Goal: Navigation & Orientation: Find specific page/section

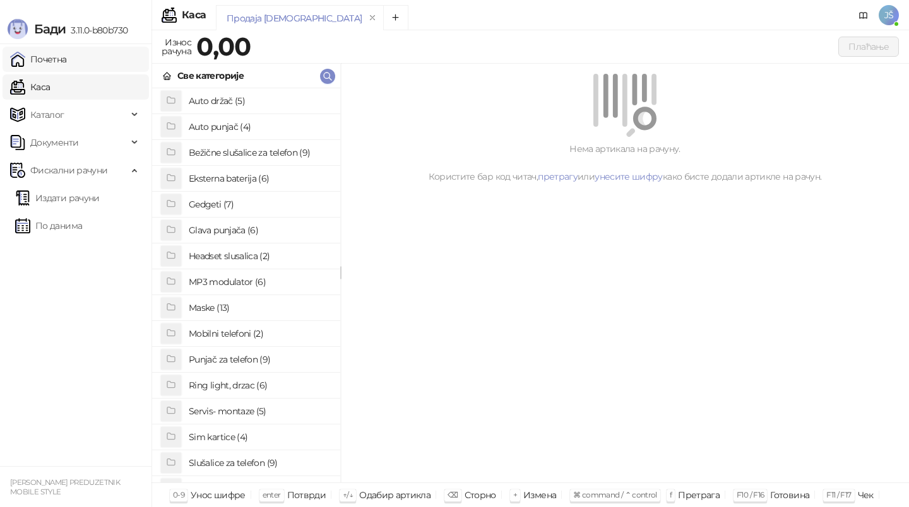
click at [54, 61] on link "Почетна" at bounding box center [38, 59] width 57 height 25
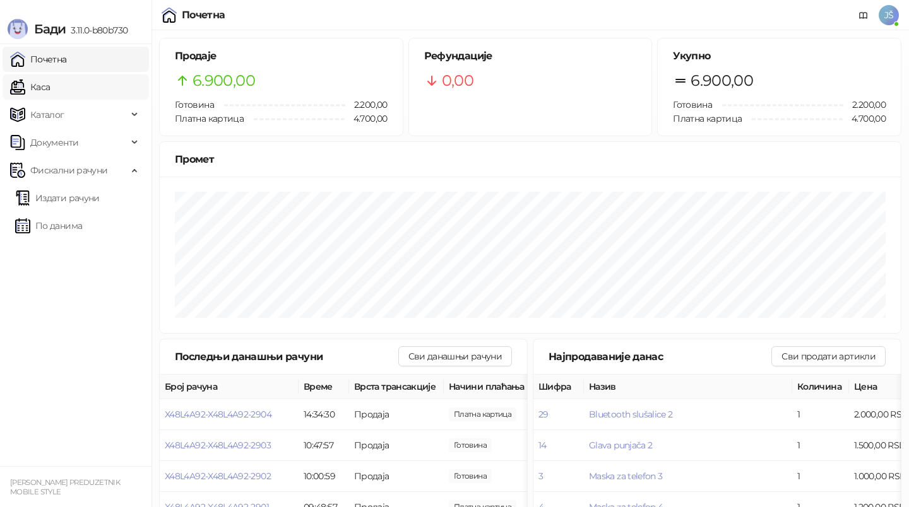
click at [50, 92] on link "Каса" at bounding box center [30, 86] width 40 height 25
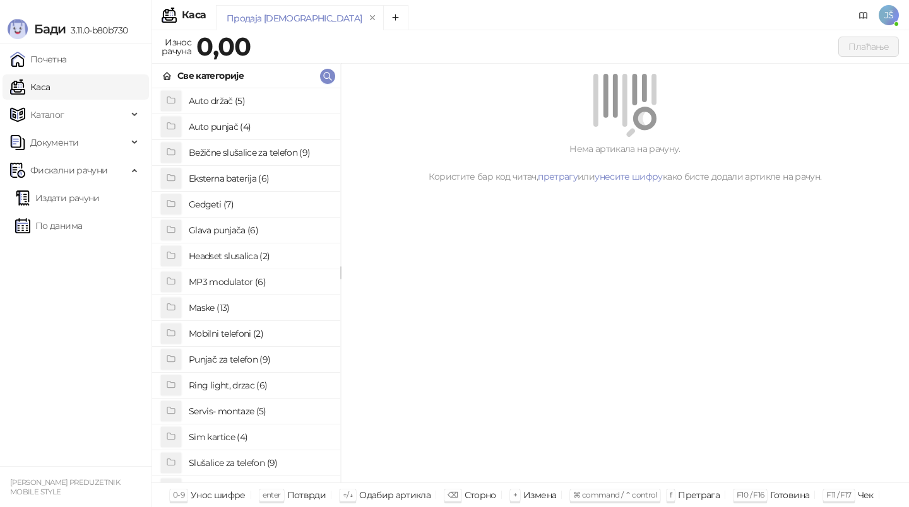
click at [122, 280] on ul "Почетна [PERSON_NAME] Документи Фискални рачуни Издати рачуни По данима" at bounding box center [75, 255] width 151 height 422
click at [41, 52] on link "Почетна" at bounding box center [38, 59] width 57 height 25
